Goal: Find specific page/section: Find specific page/section

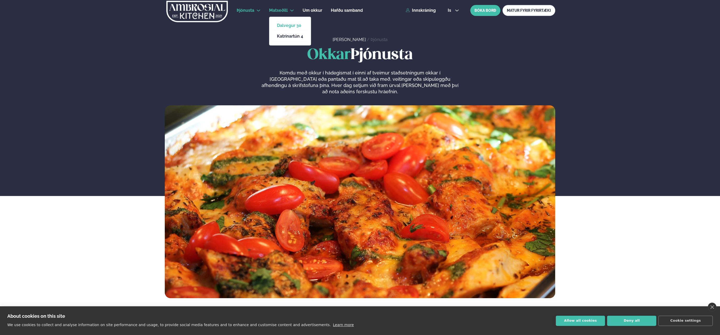
click at [289, 27] on link "Dalvegur 30" at bounding box center [290, 26] width 26 height 4
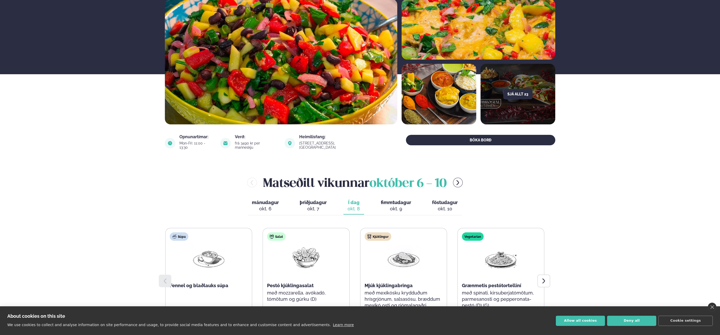
scroll to position [157, 0]
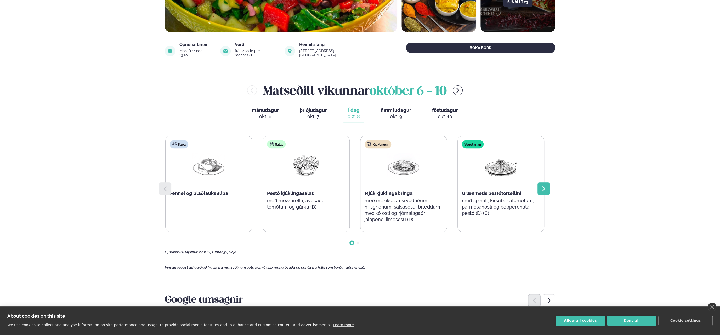
click at [545, 186] on icon at bounding box center [544, 189] width 6 height 6
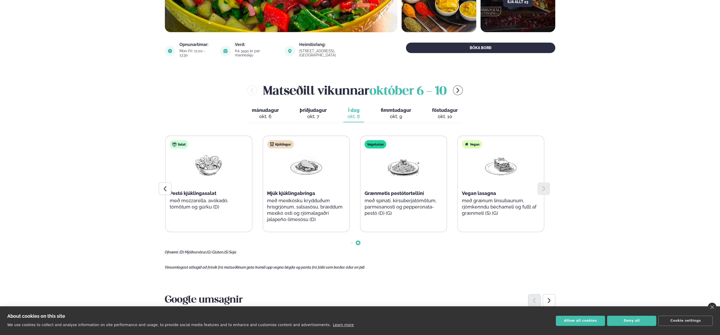
click at [545, 186] on icon at bounding box center [544, 189] width 6 height 6
click at [167, 186] on icon at bounding box center [165, 189] width 6 height 6
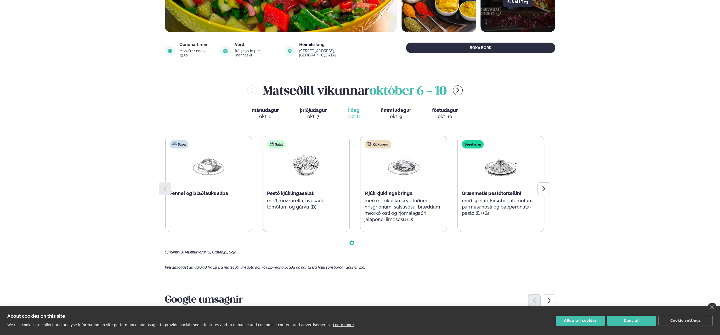
click at [391, 114] on div "okt. 9" at bounding box center [396, 117] width 30 height 6
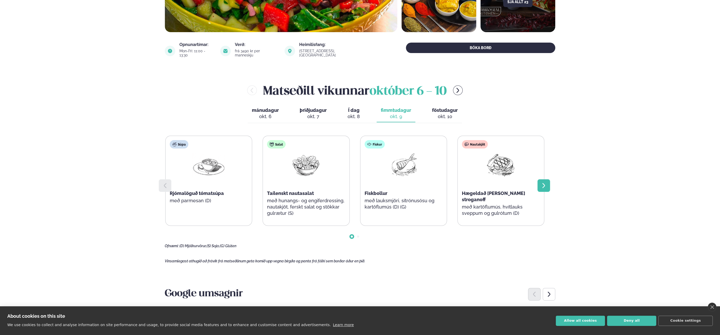
click at [545, 184] on div at bounding box center [544, 185] width 13 height 13
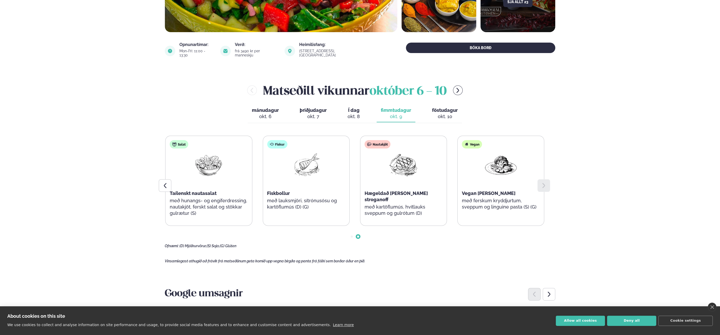
click at [441, 108] on span "föstudagur" at bounding box center [445, 110] width 26 height 5
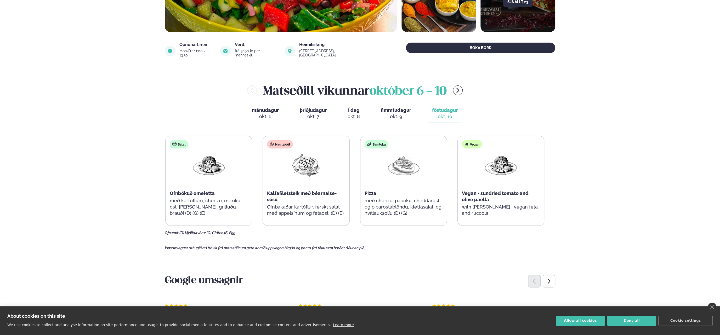
click at [357, 105] on button "Í dag Í d. [DATE]" at bounding box center [353, 113] width 21 height 17
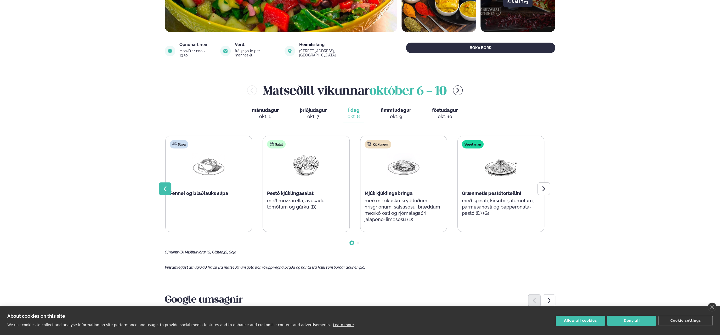
click at [168, 188] on div at bounding box center [165, 189] width 13 height 13
